Goal: Transaction & Acquisition: Purchase product/service

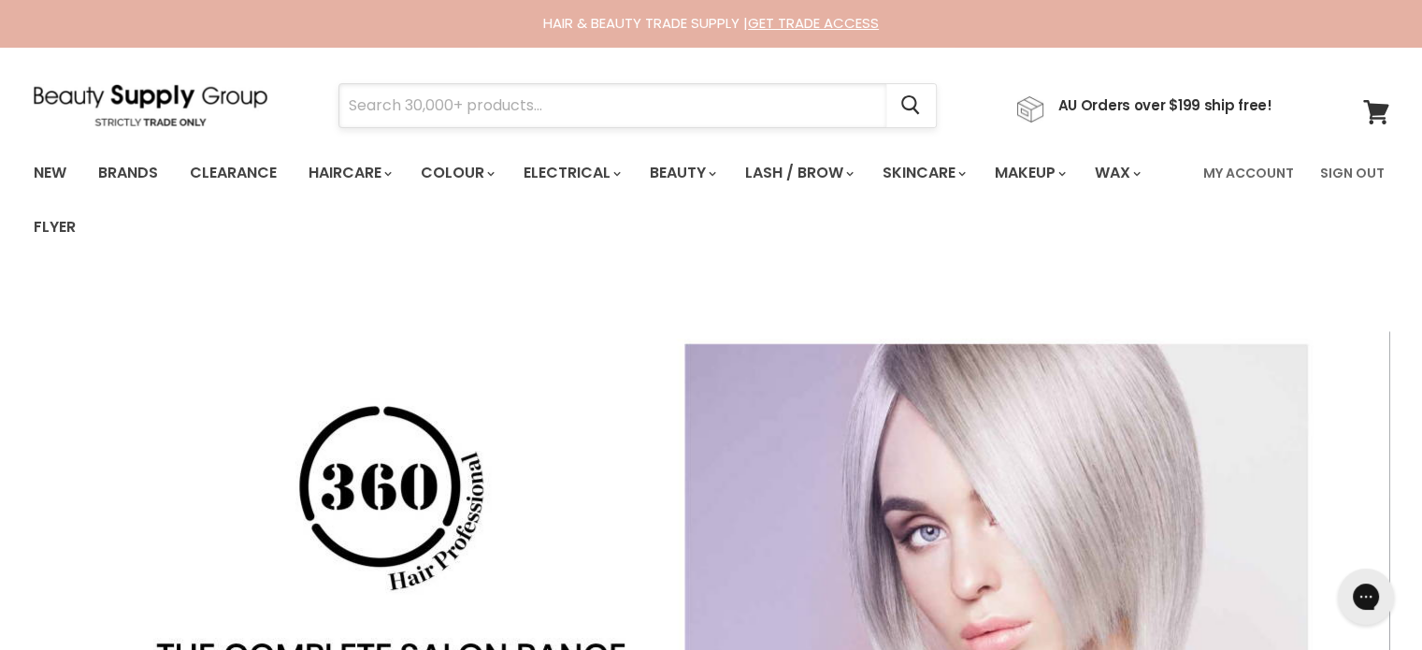
paste input "Milk_shake Incredible Oil"
type input "Milk_shake Incredible Oil"
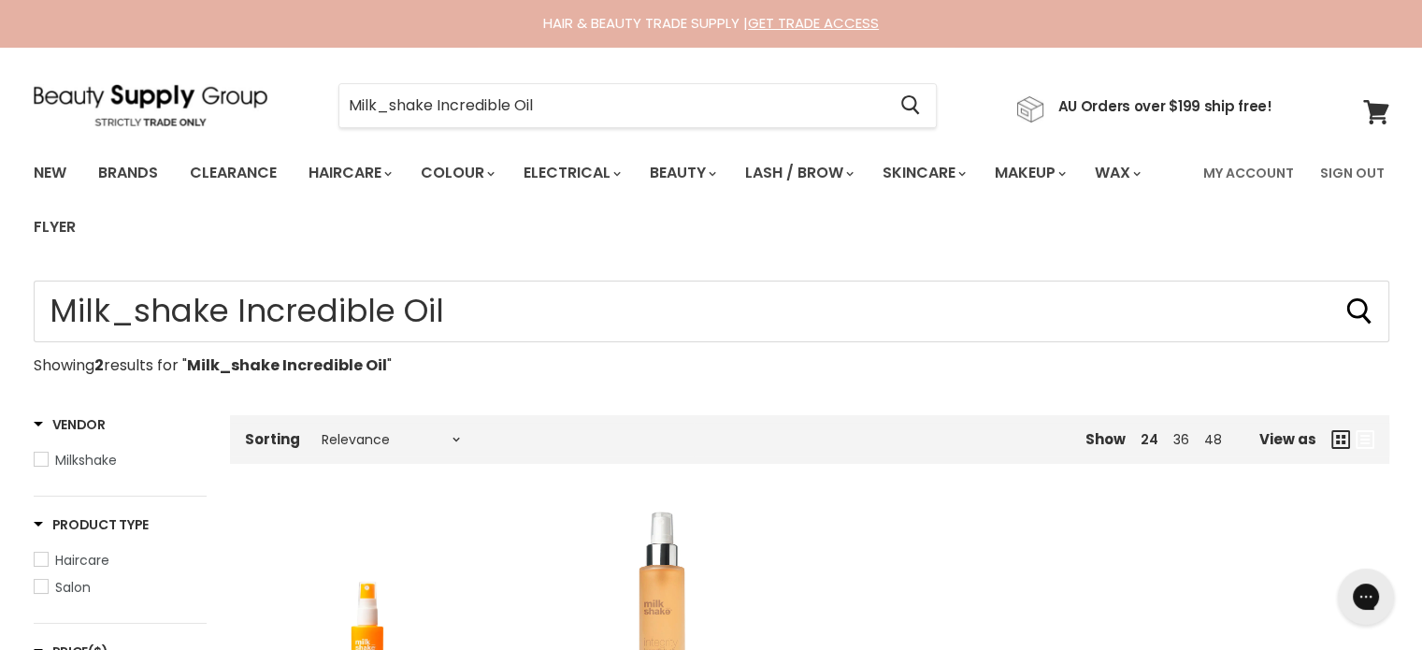
type input "Milk_shake Incredible Oil"
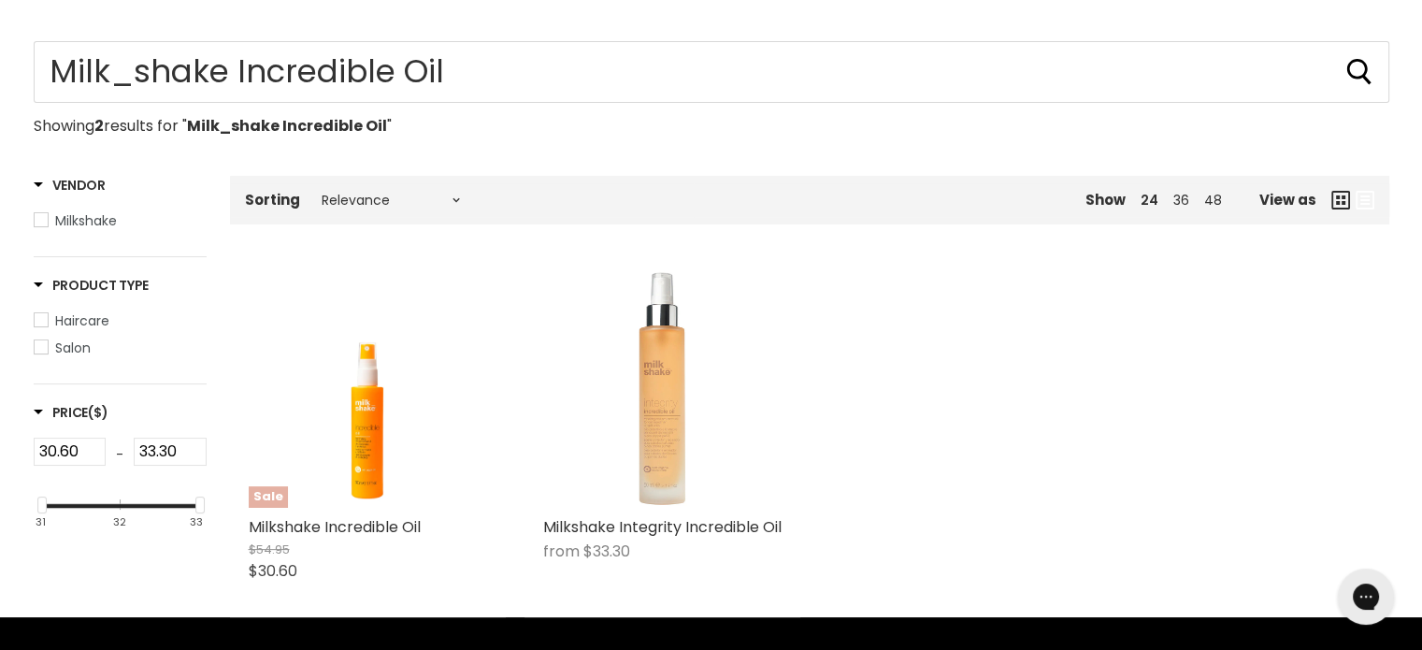
scroll to position [561, 0]
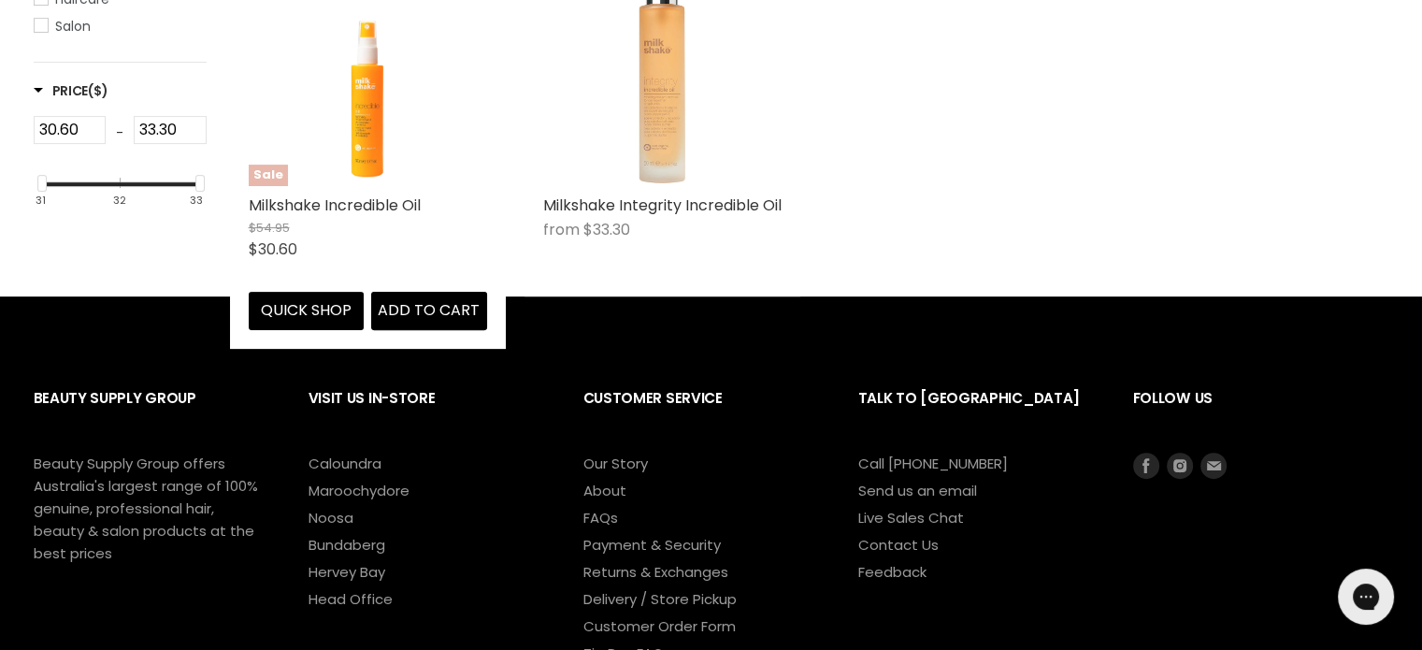
click at [386, 40] on img "Main content" at bounding box center [367, 67] width 167 height 238
click at [393, 106] on img "Main content" at bounding box center [367, 67] width 167 height 238
